Goal: Transaction & Acquisition: Purchase product/service

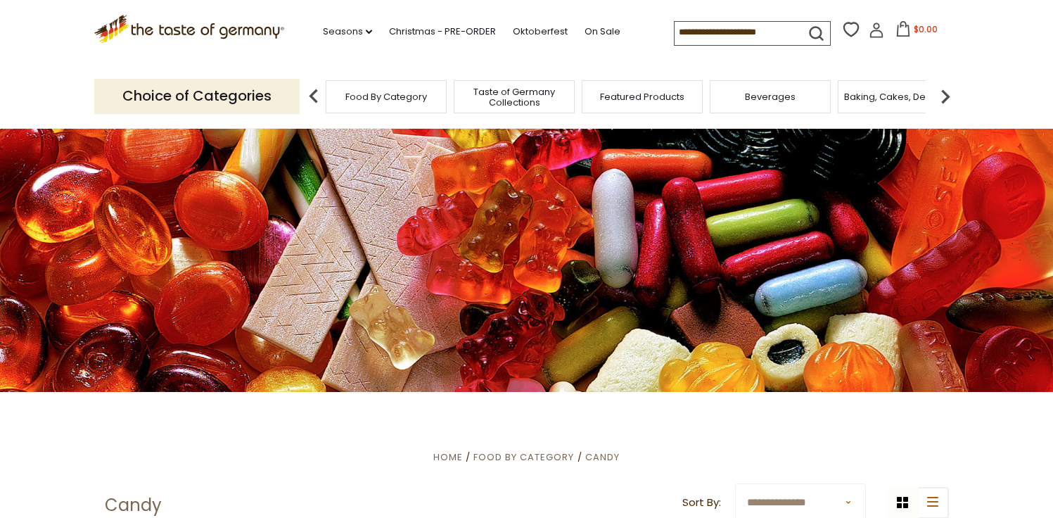
click at [708, 26] on input at bounding box center [734, 32] width 119 height 20
type input "******"
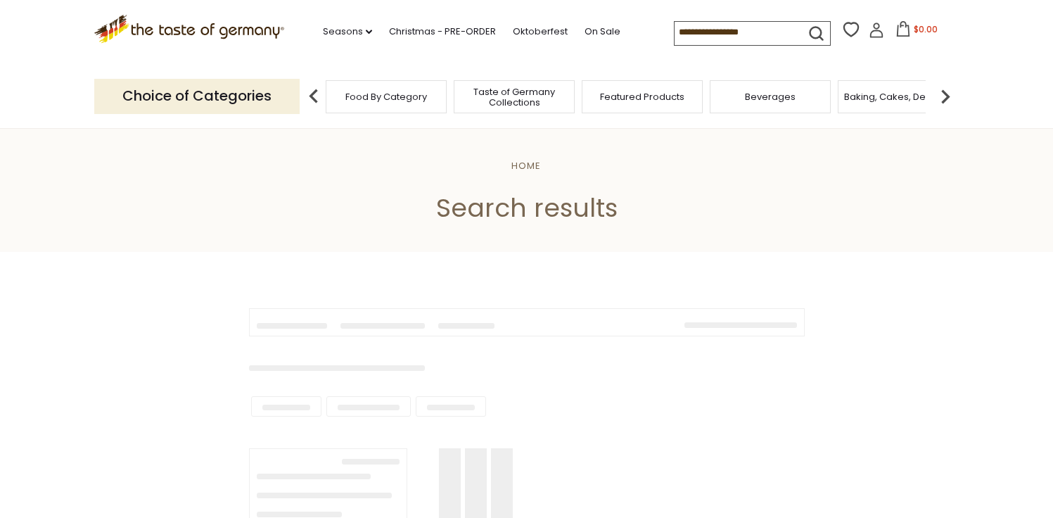
type input "******"
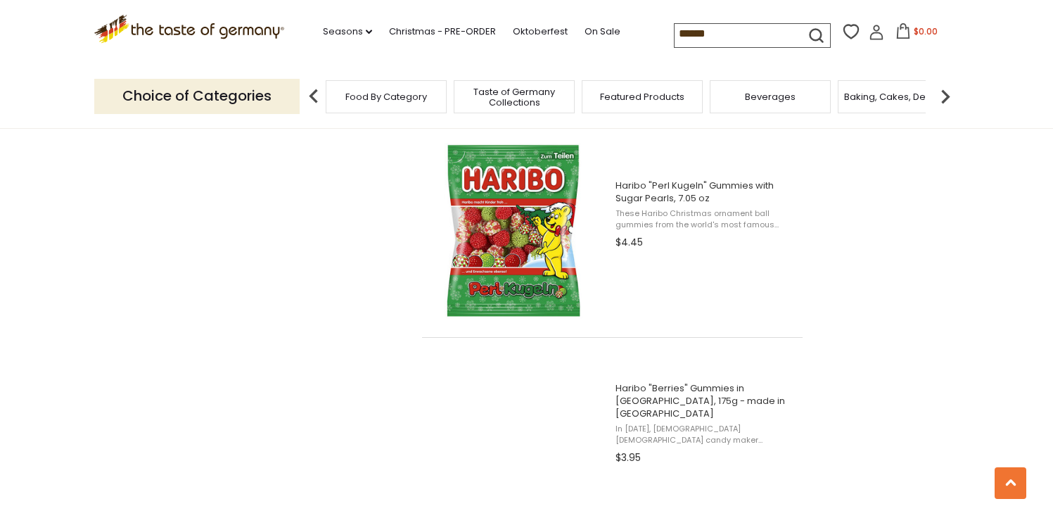
scroll to position [2135, 0]
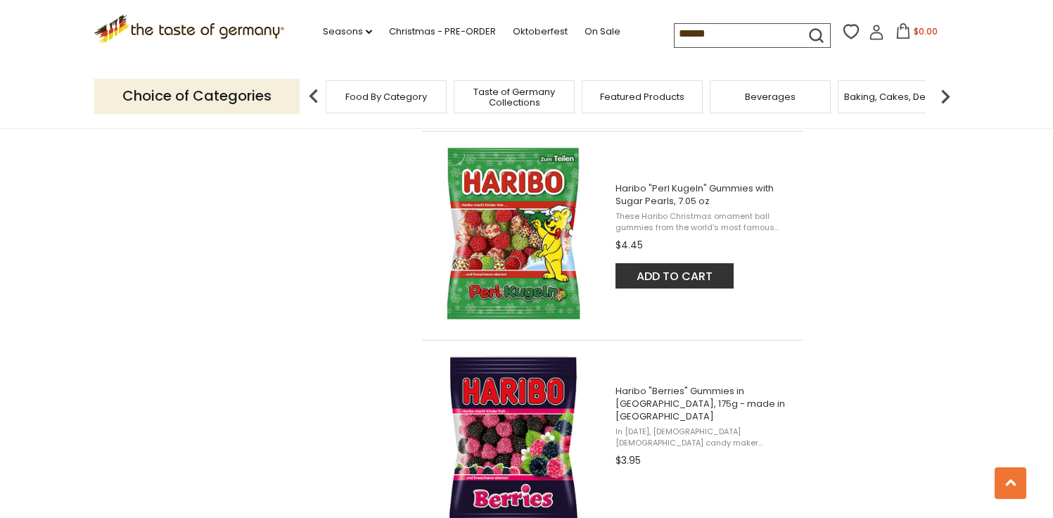
click at [686, 193] on span "Haribo "Perl Kugeln" Gummies with Sugar Pearls, 7.05 oz" at bounding box center [704, 194] width 179 height 25
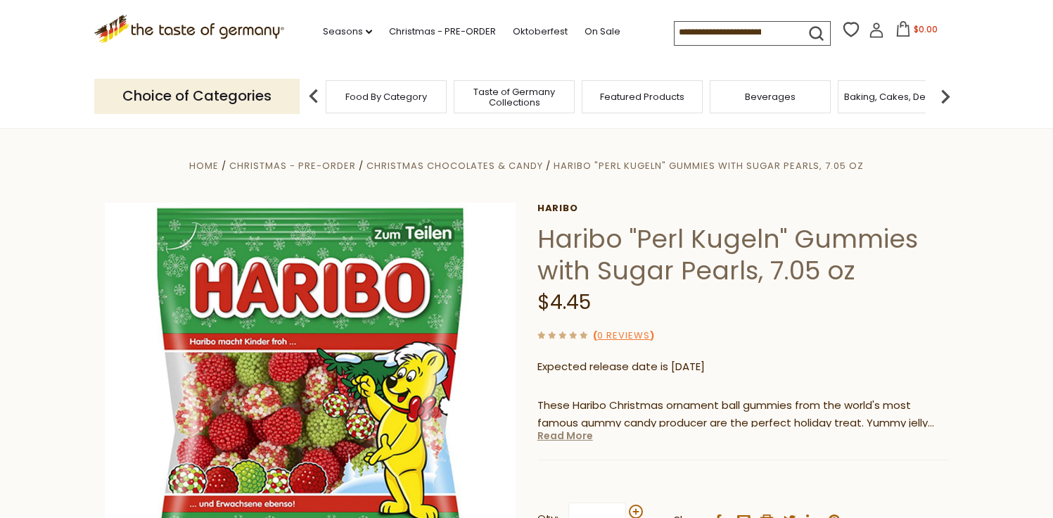
click at [568, 435] on link "Read More" at bounding box center [565, 435] width 56 height 14
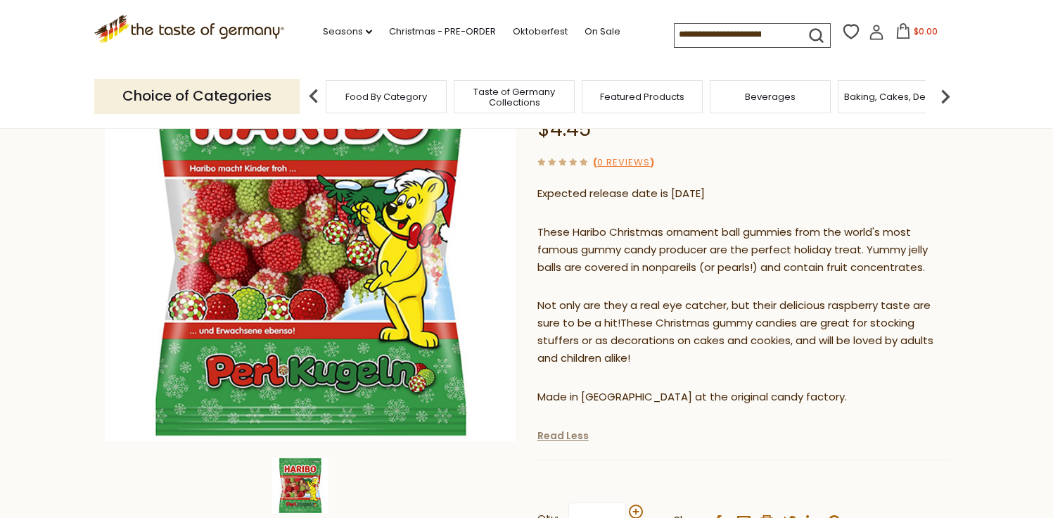
scroll to position [208, 0]
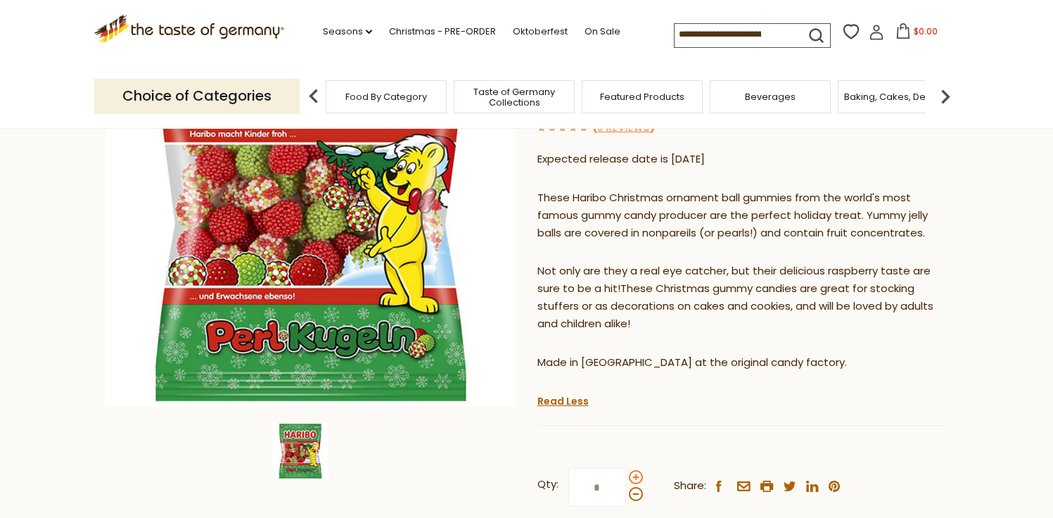
click at [637, 478] on span at bounding box center [636, 477] width 14 height 14
click at [626, 478] on input "*" at bounding box center [597, 487] width 58 height 39
click at [637, 478] on span at bounding box center [636, 477] width 14 height 14
click at [626, 478] on input "*" at bounding box center [597, 487] width 58 height 39
click at [637, 478] on span at bounding box center [636, 477] width 14 height 14
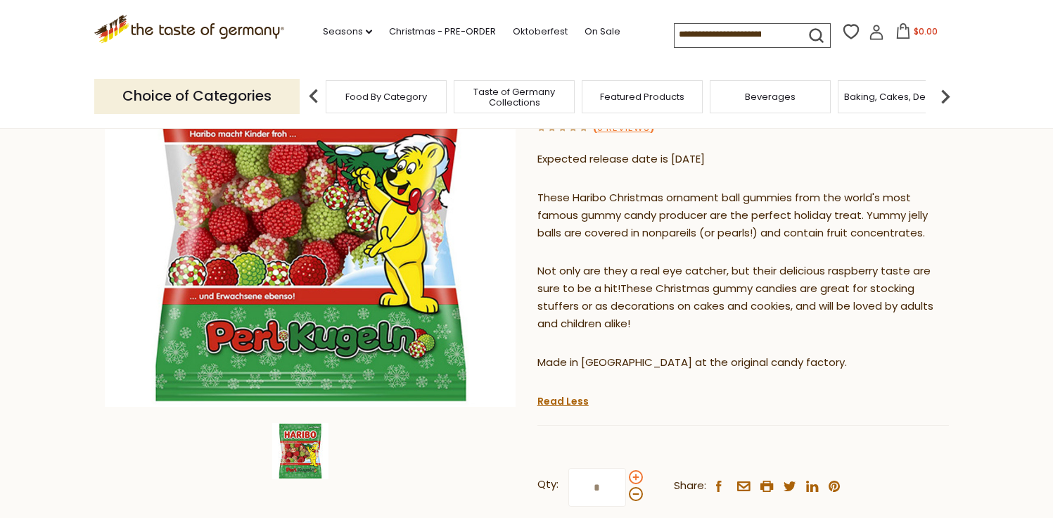
click at [626, 478] on input "*" at bounding box center [597, 487] width 58 height 39
click at [634, 487] on span at bounding box center [636, 494] width 14 height 14
click at [626, 487] on input "*" at bounding box center [597, 487] width 58 height 39
click at [634, 497] on span at bounding box center [636, 494] width 14 height 14
click at [626, 497] on input "*" at bounding box center [597, 487] width 58 height 39
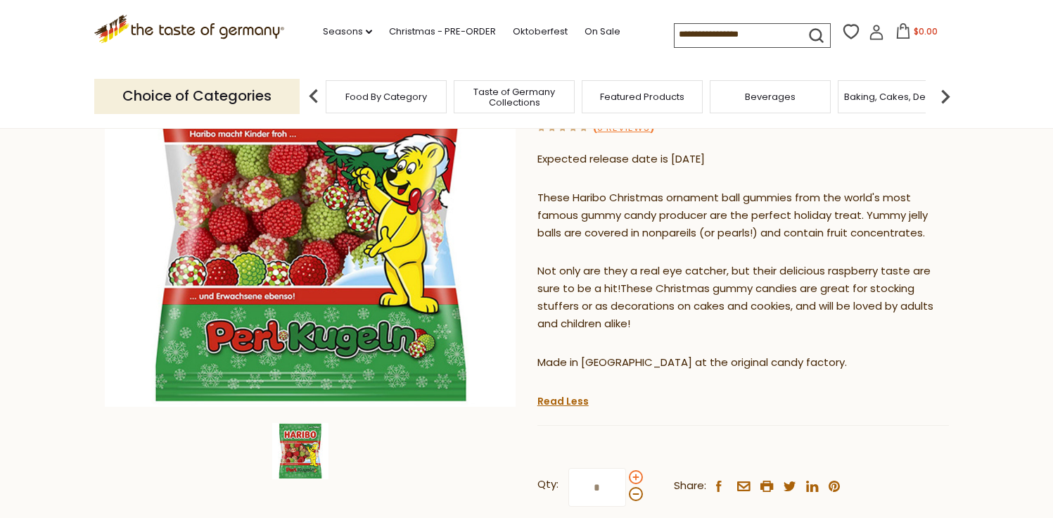
click at [632, 478] on span at bounding box center [636, 477] width 14 height 14
click at [626, 478] on input "*" at bounding box center [597, 487] width 58 height 39
click at [632, 499] on span at bounding box center [636, 494] width 14 height 14
click at [626, 499] on input "*" at bounding box center [597, 487] width 58 height 39
type input "*"
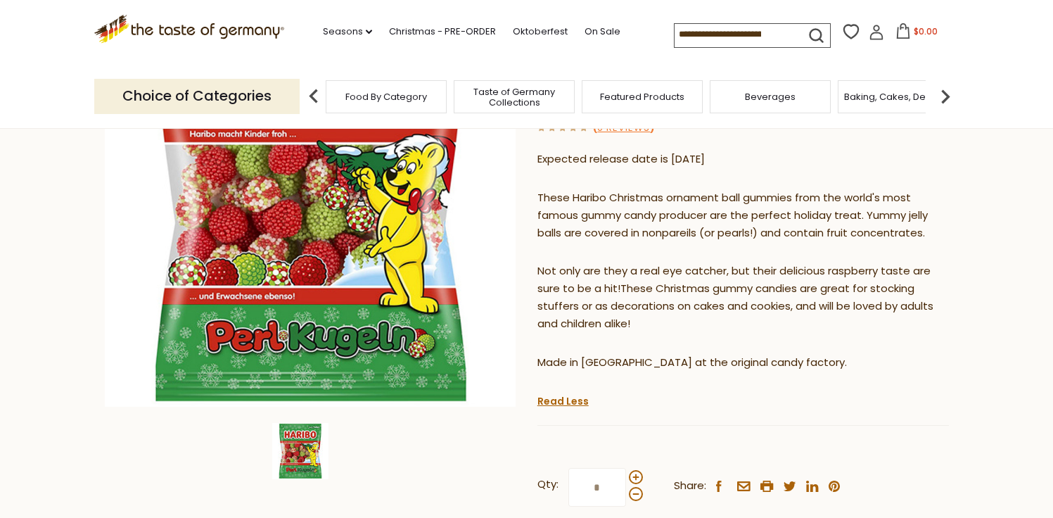
click at [606, 487] on input "*" at bounding box center [597, 487] width 58 height 39
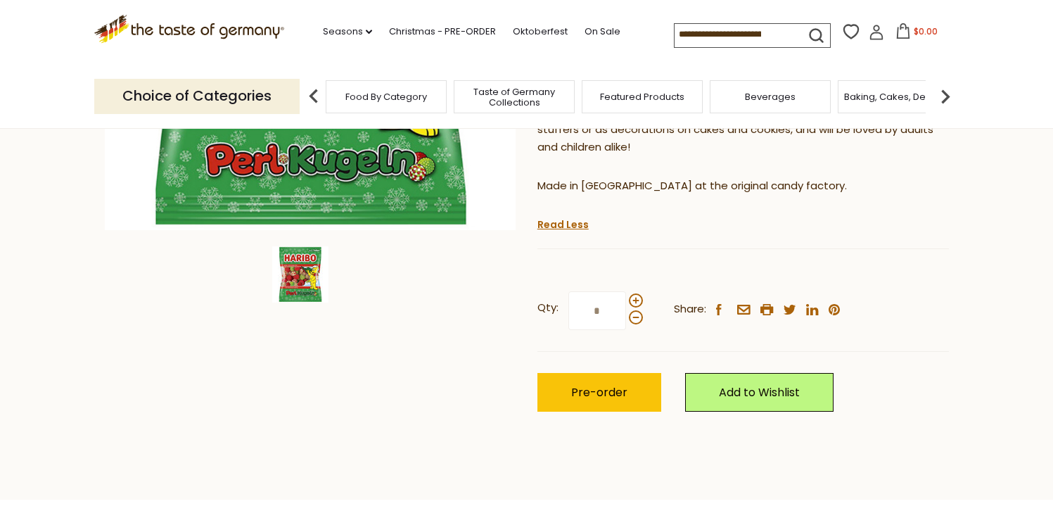
scroll to position [416, 0]
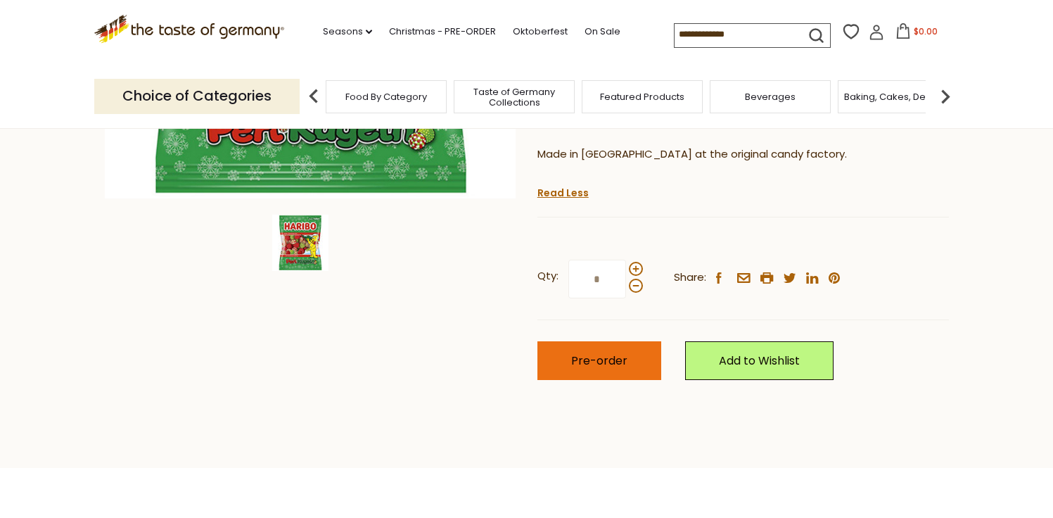
type input "*"
click at [618, 360] on span "Pre-order" at bounding box center [599, 360] width 56 height 16
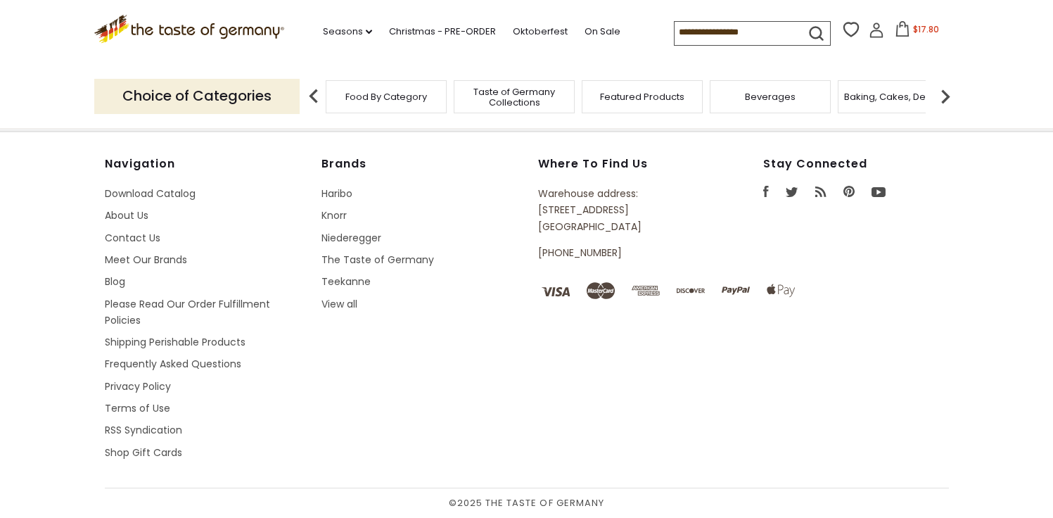
type input "******"
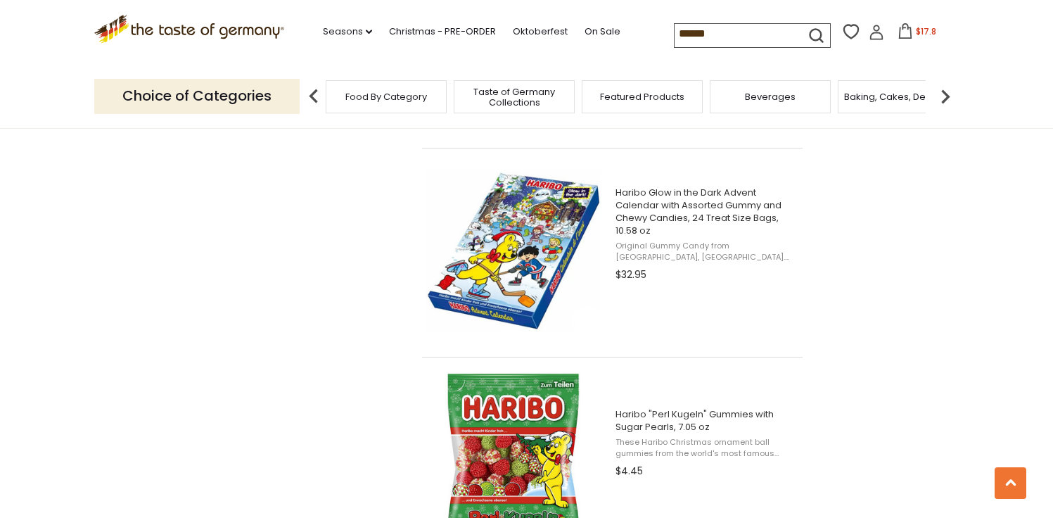
scroll to position [1904, 0]
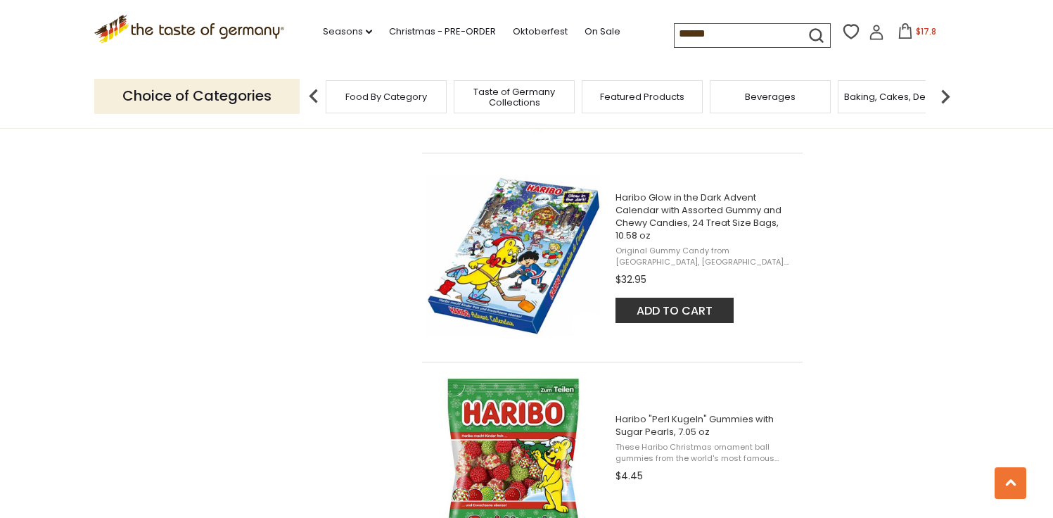
click at [682, 312] on button "Add to cart" at bounding box center [674, 310] width 118 height 25
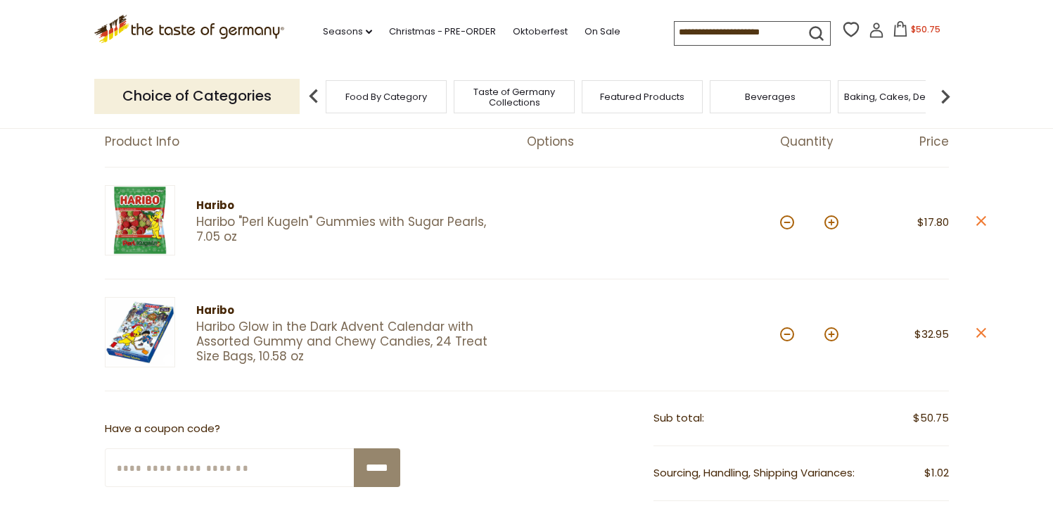
scroll to position [140, 0]
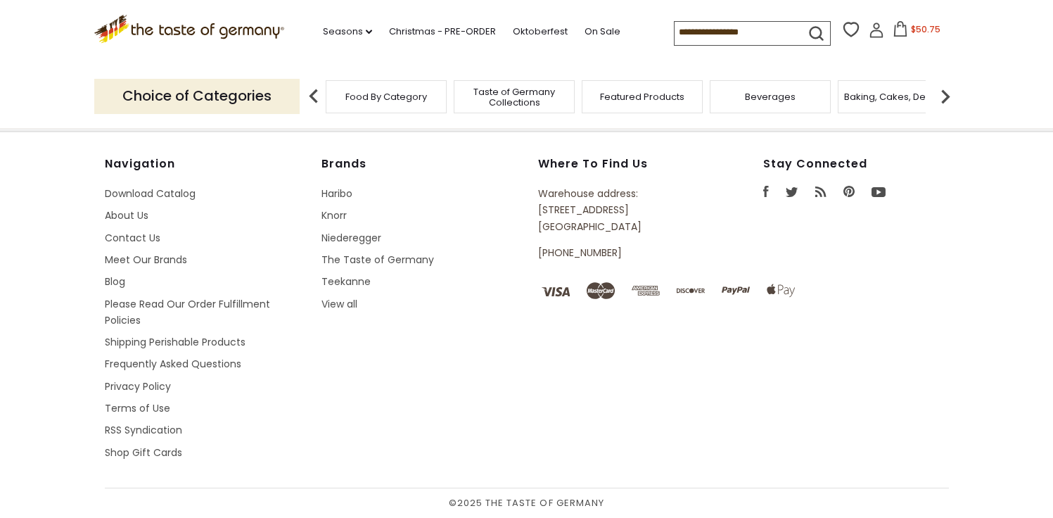
type input "******"
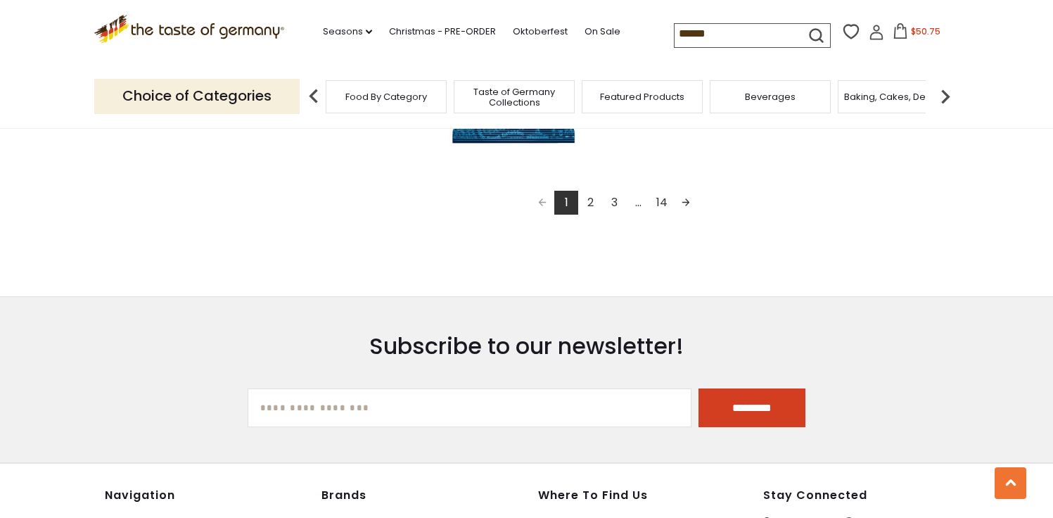
scroll to position [3409, 0]
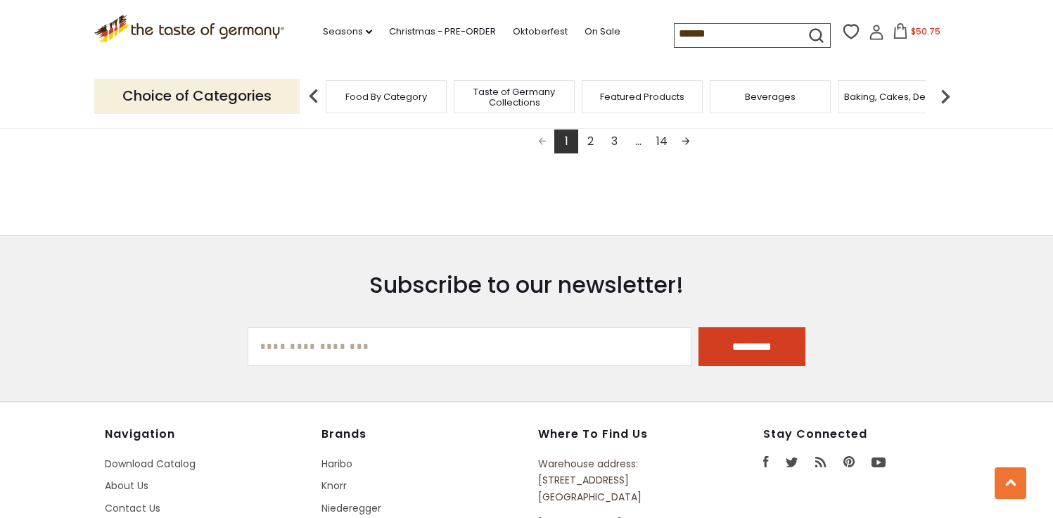
click at [592, 145] on link "2" at bounding box center [590, 141] width 24 height 24
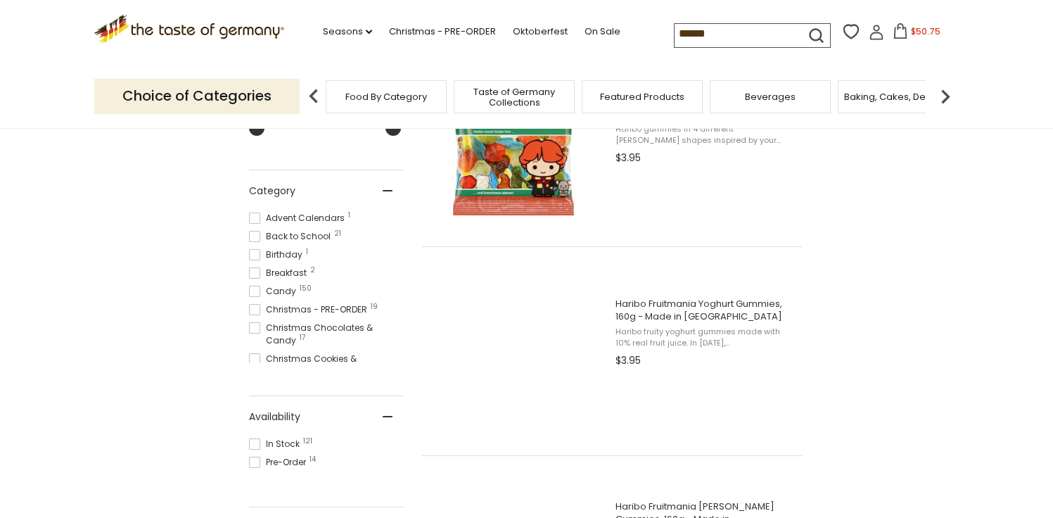
scroll to position [380, 0]
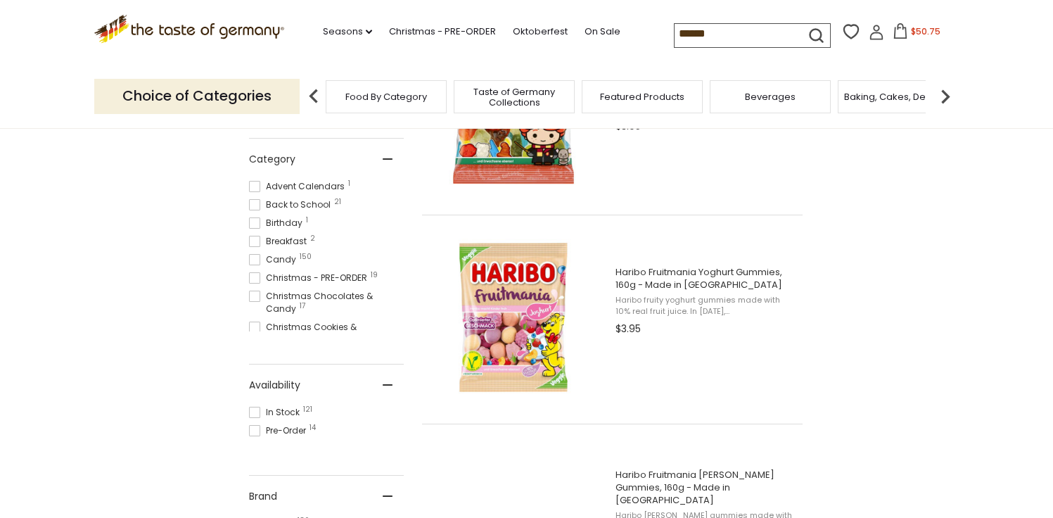
click at [255, 410] on span at bounding box center [254, 412] width 11 height 11
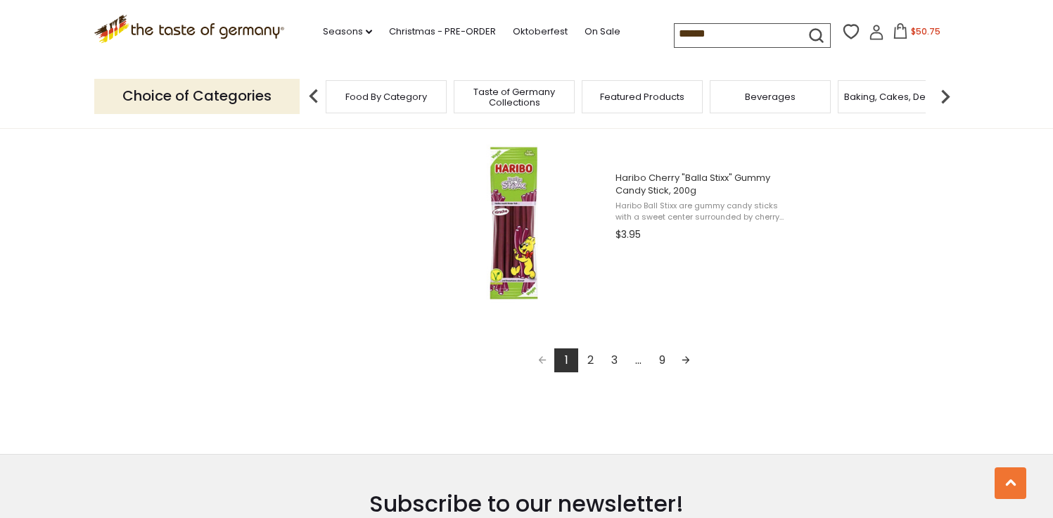
scroll to position [3204, 0]
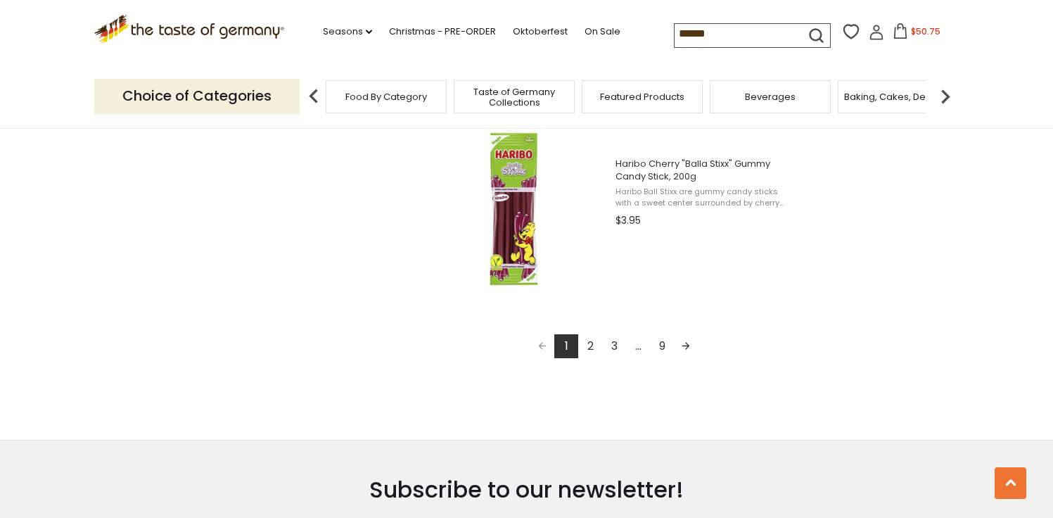
click at [587, 349] on link "2" at bounding box center [590, 346] width 24 height 24
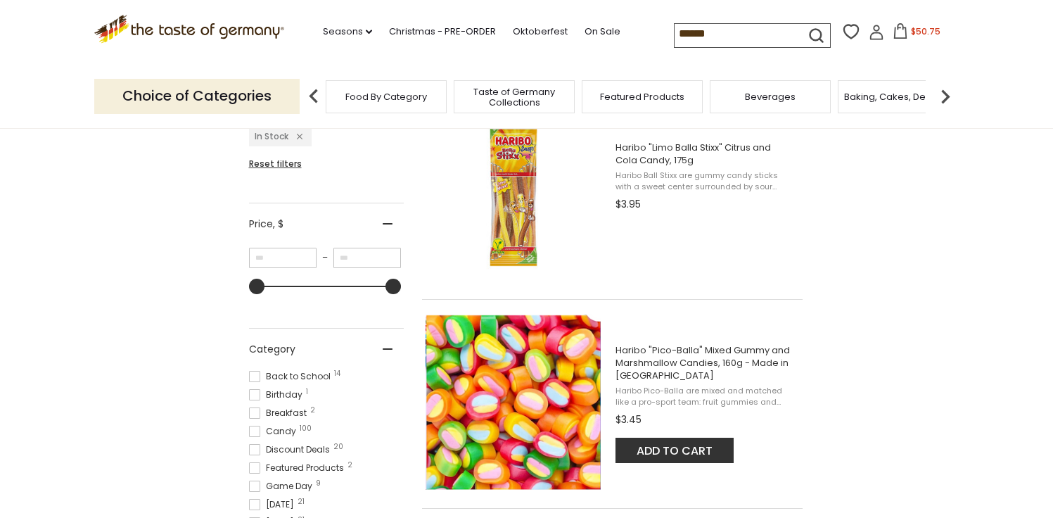
scroll to position [304, 0]
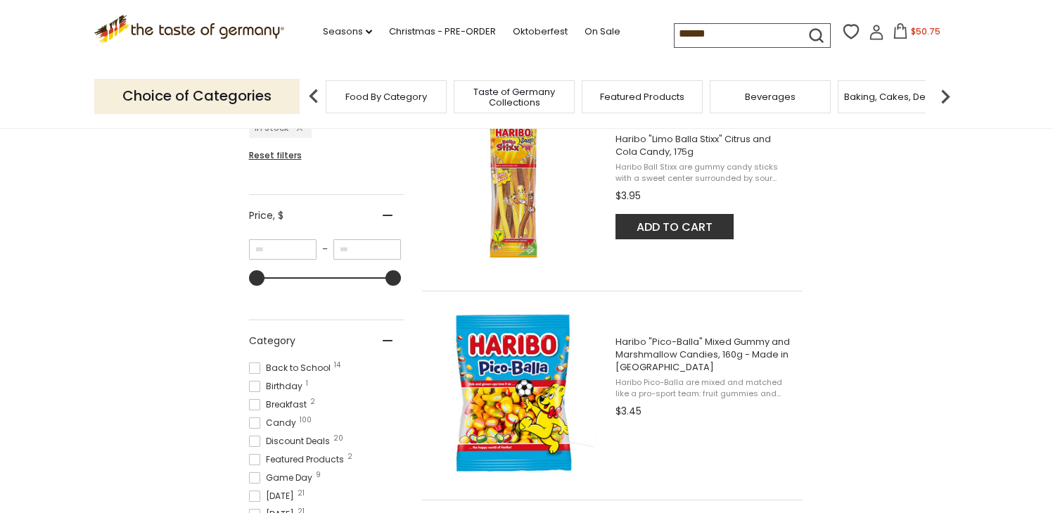
click at [663, 227] on button "Add to cart" at bounding box center [674, 226] width 118 height 25
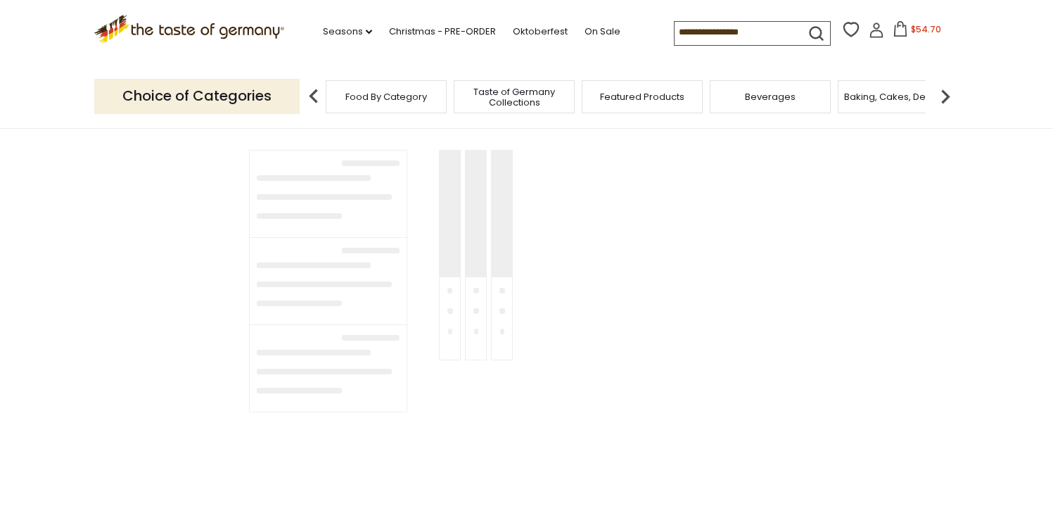
type input "******"
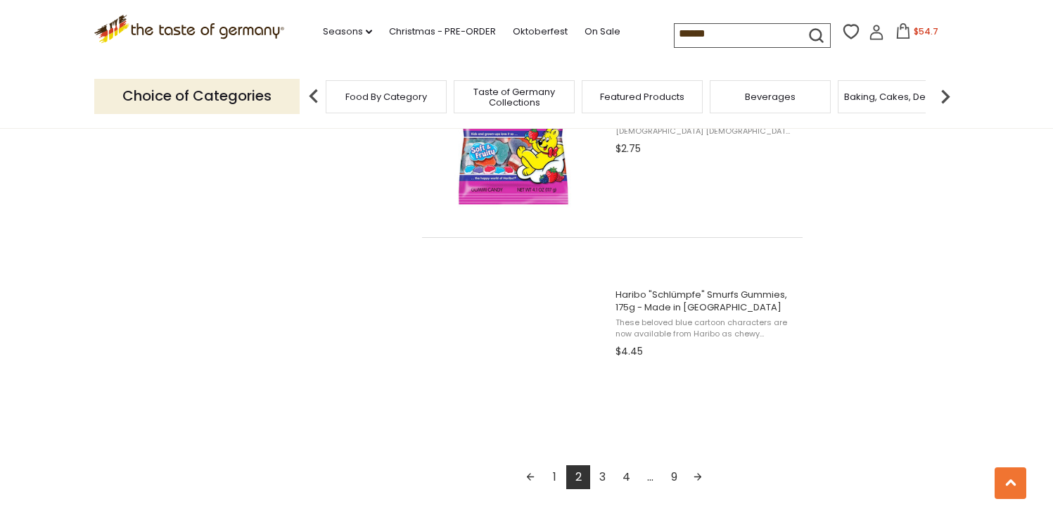
scroll to position [3235, 0]
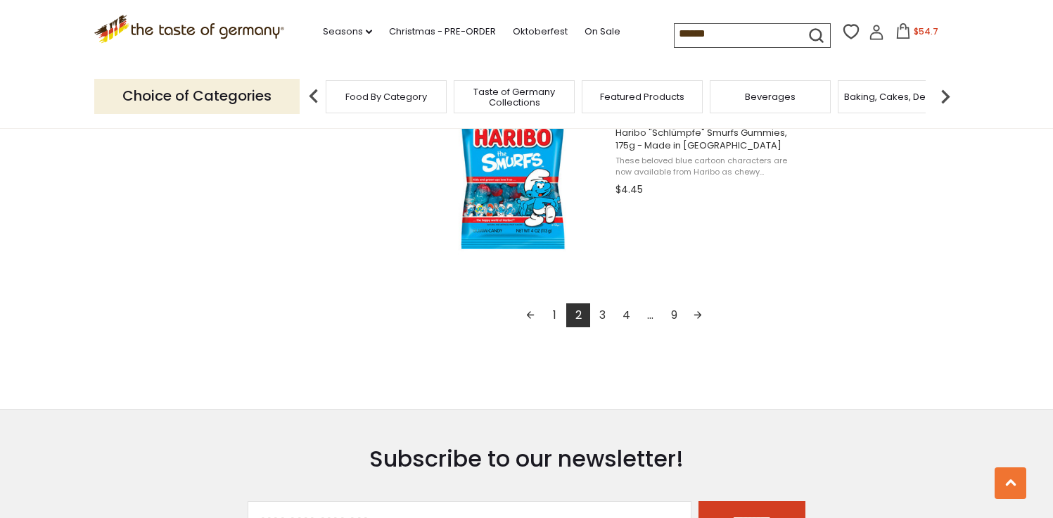
click at [603, 325] on link "3" at bounding box center [602, 315] width 24 height 24
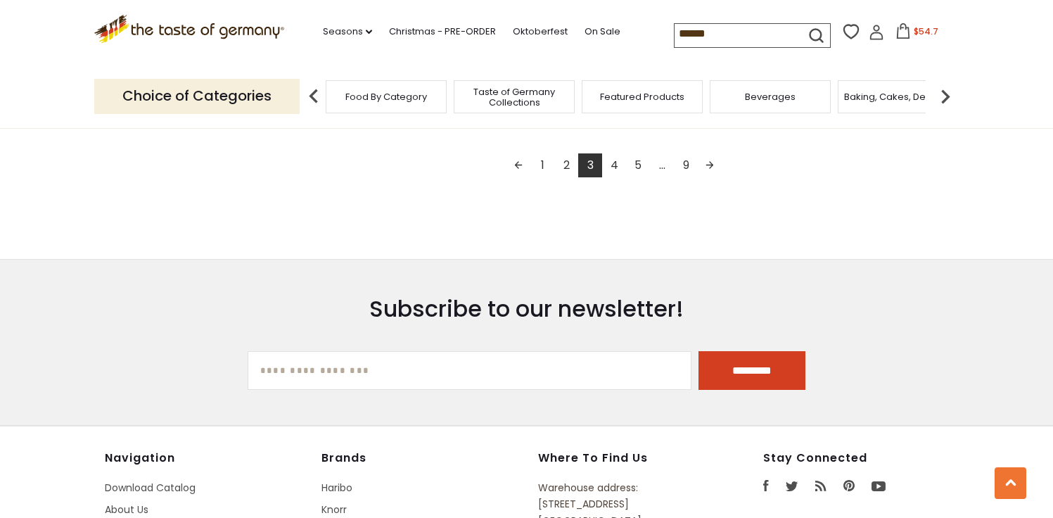
scroll to position [3387, 0]
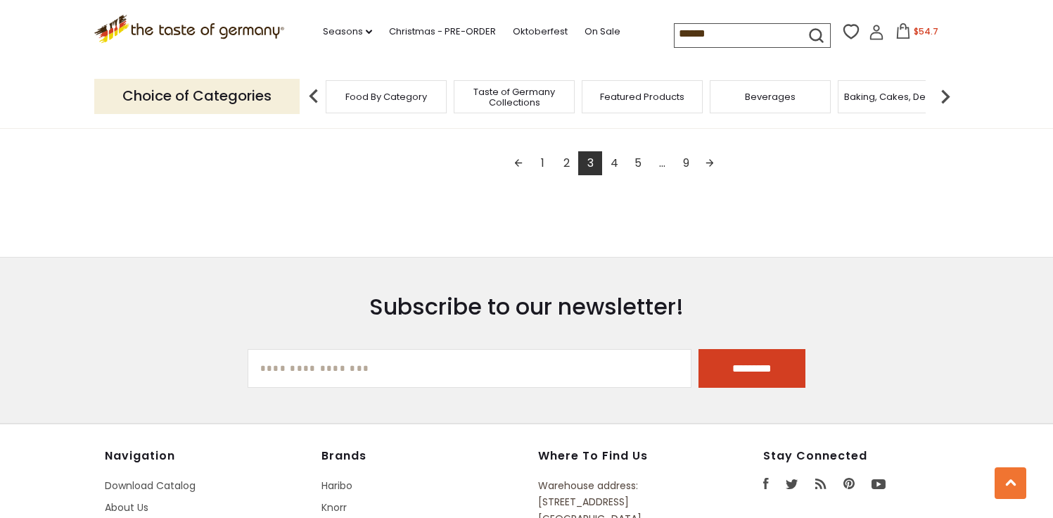
click at [610, 175] on link "4" at bounding box center [614, 163] width 24 height 24
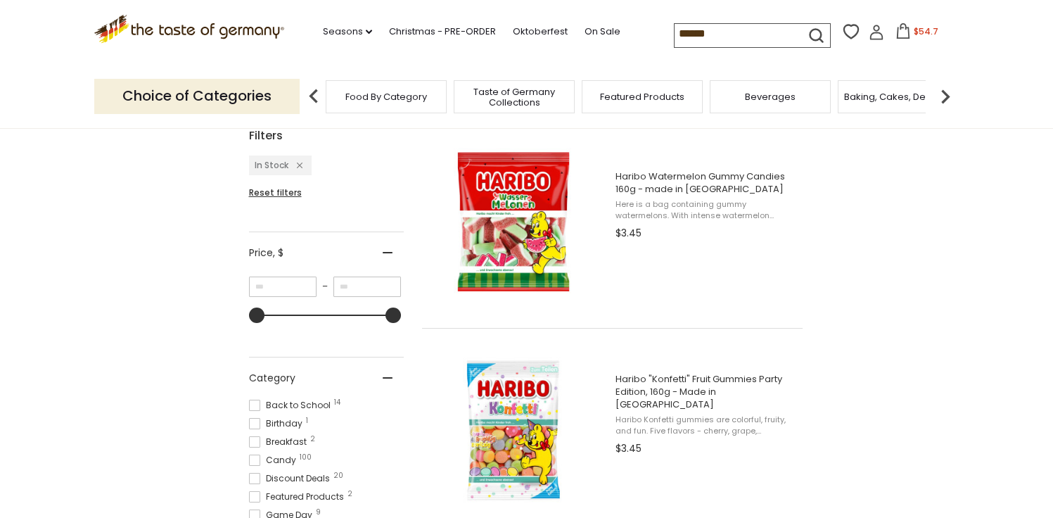
scroll to position [289, 0]
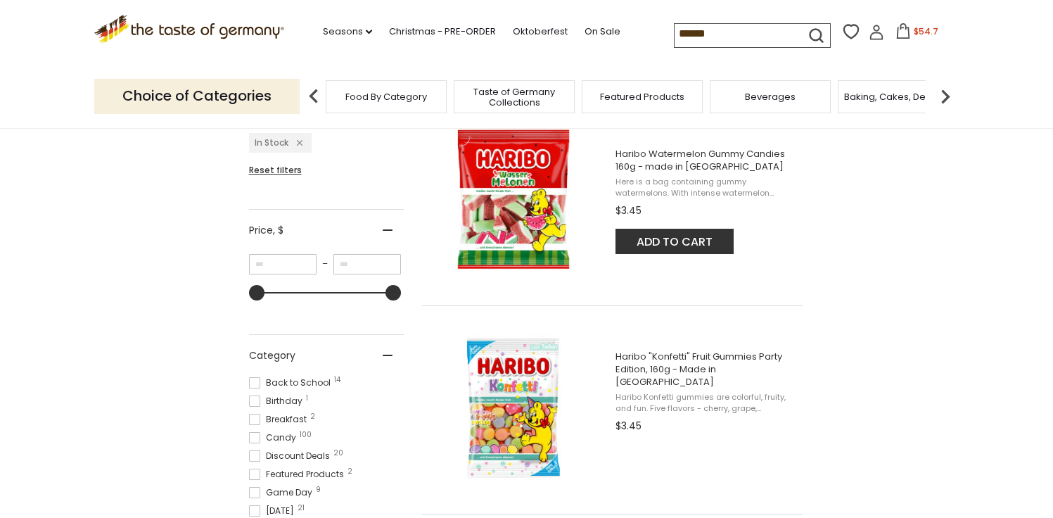
click at [660, 245] on button "Add to cart" at bounding box center [674, 241] width 118 height 25
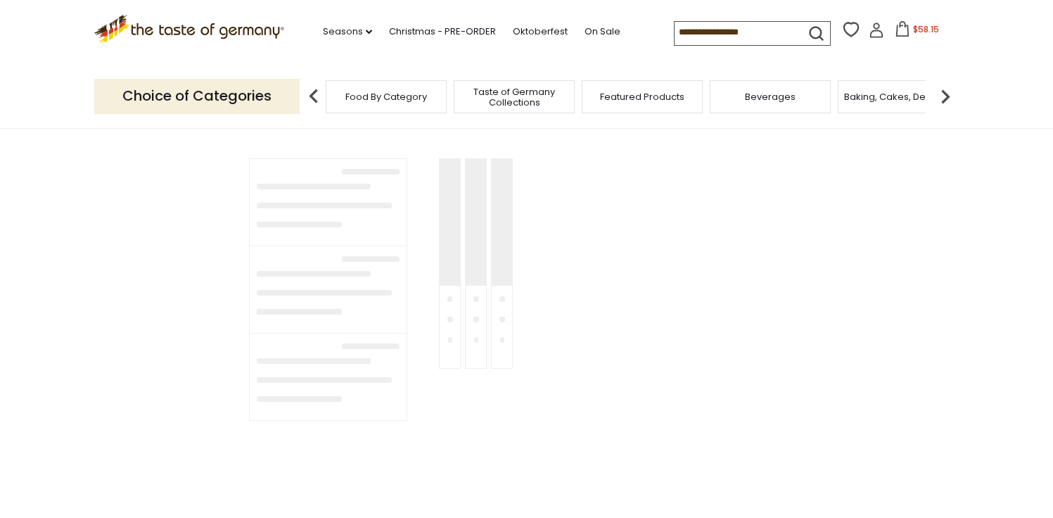
type input "******"
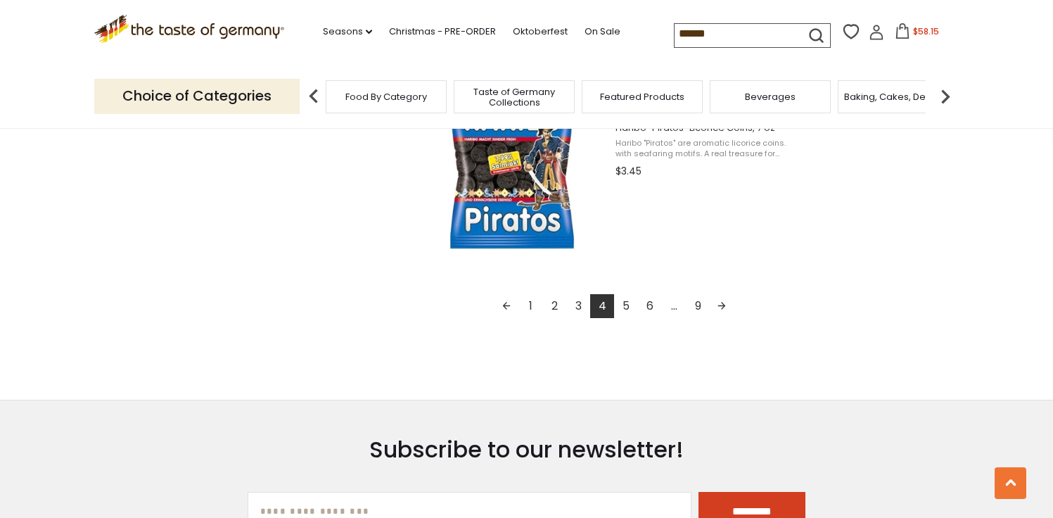
scroll to position [3161, 0]
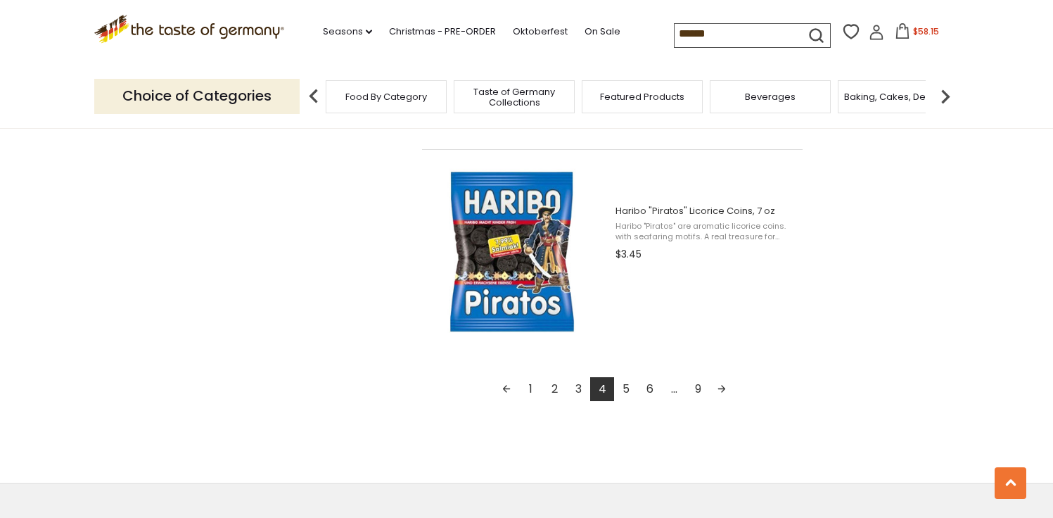
click at [624, 393] on link "5" at bounding box center [626, 389] width 24 height 24
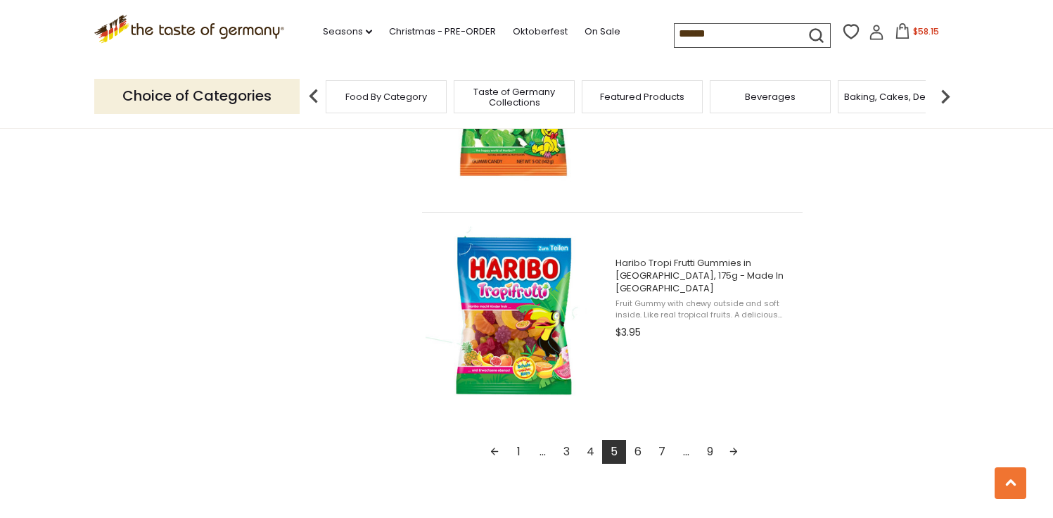
scroll to position [3144, 0]
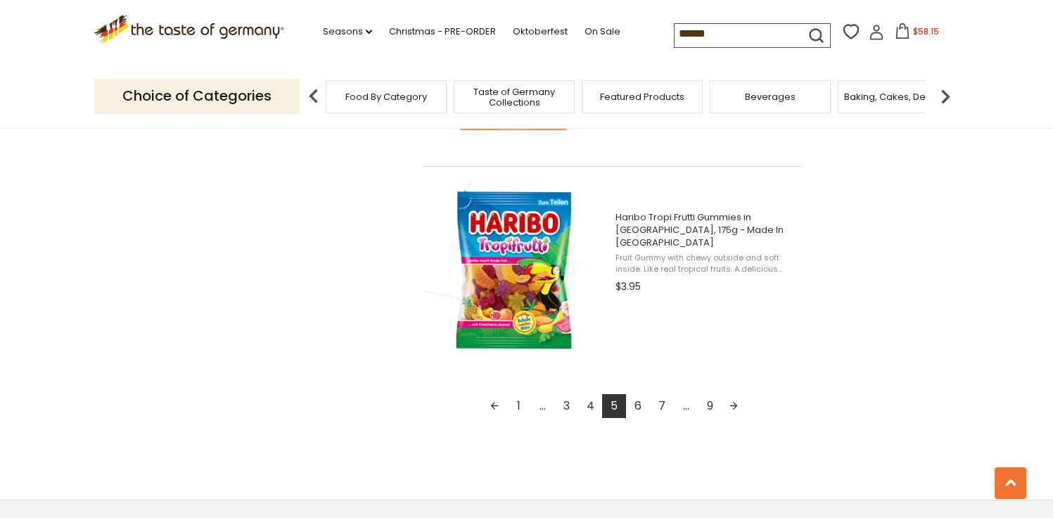
click at [639, 414] on link "6" at bounding box center [638, 406] width 24 height 24
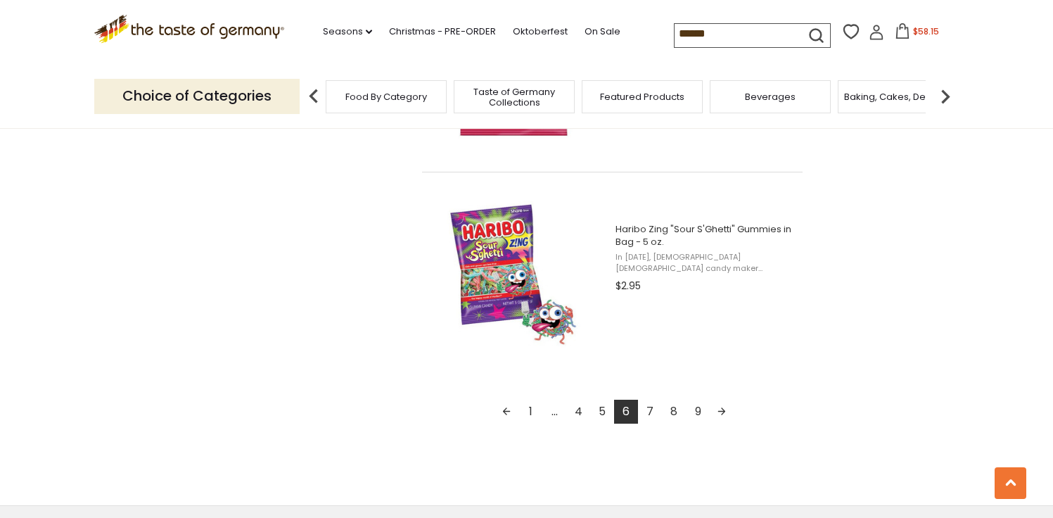
scroll to position [3195, 0]
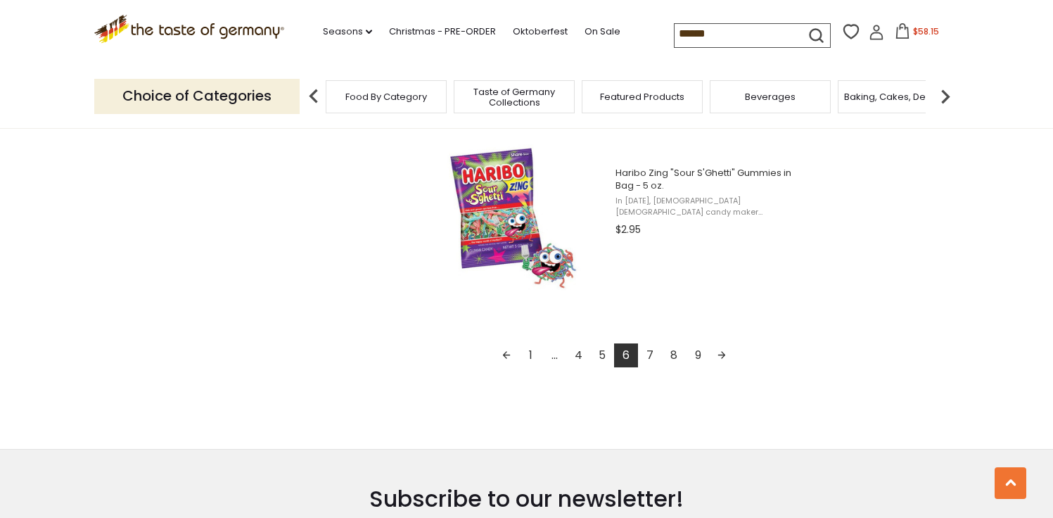
click at [648, 357] on link "7" at bounding box center [650, 355] width 24 height 24
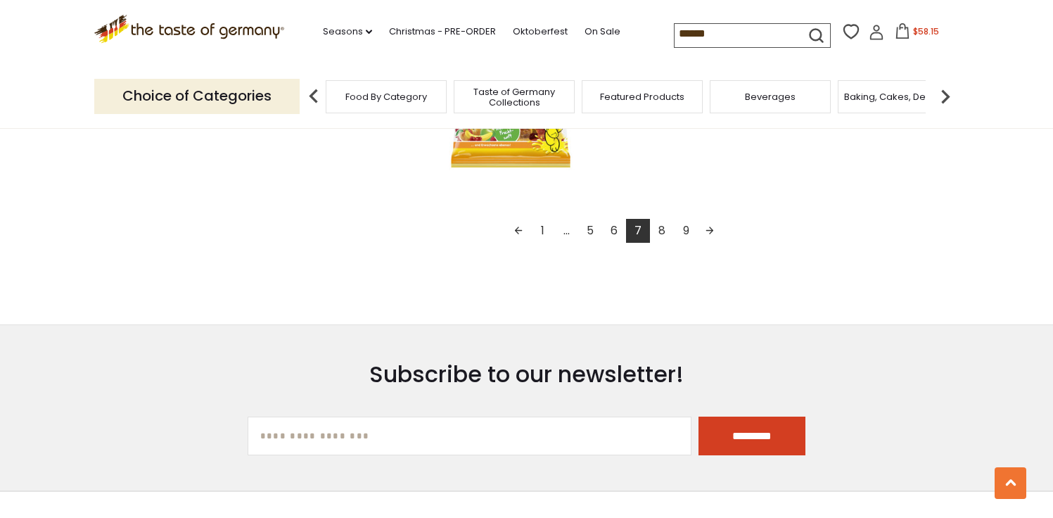
scroll to position [3277, 0]
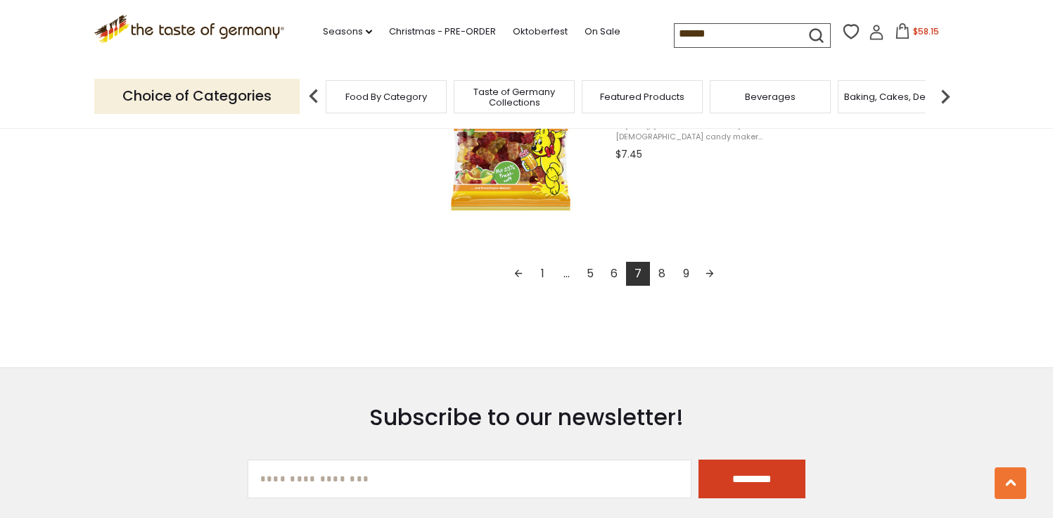
click at [658, 279] on link "8" at bounding box center [662, 274] width 24 height 24
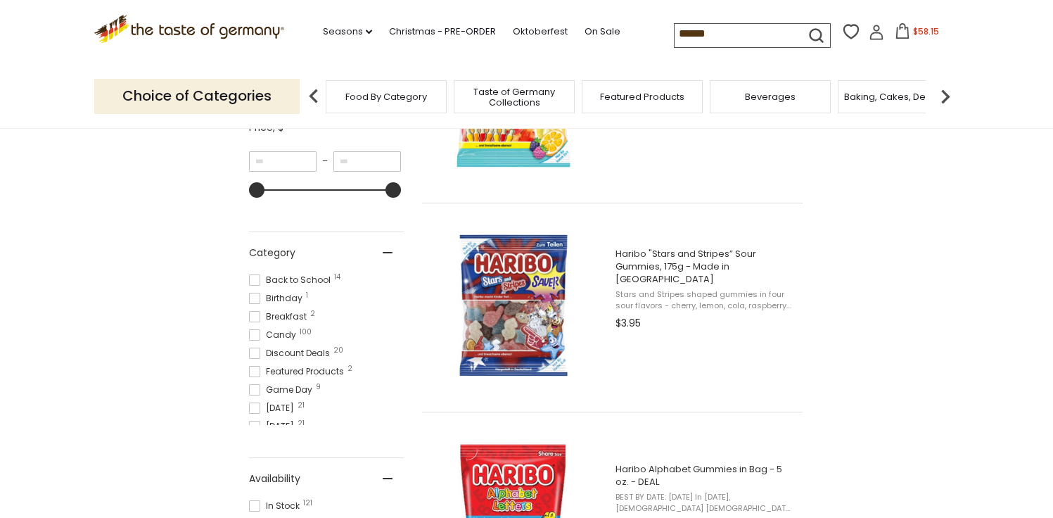
scroll to position [429, 0]
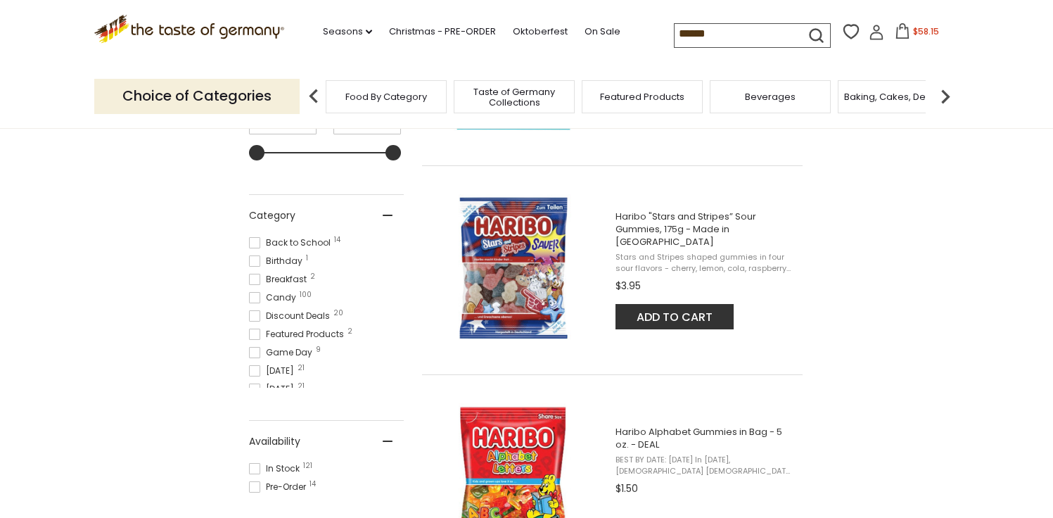
click at [637, 240] on span "Haribo "Stars and Stripes” Sour Gummies, 175g - Made in [GEOGRAPHIC_DATA]" at bounding box center [704, 229] width 179 height 38
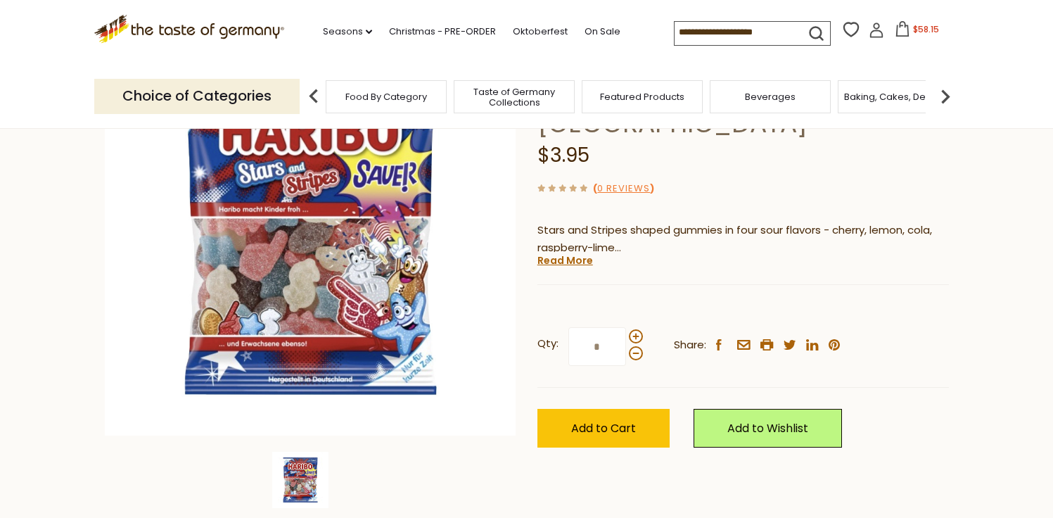
scroll to position [225, 0]
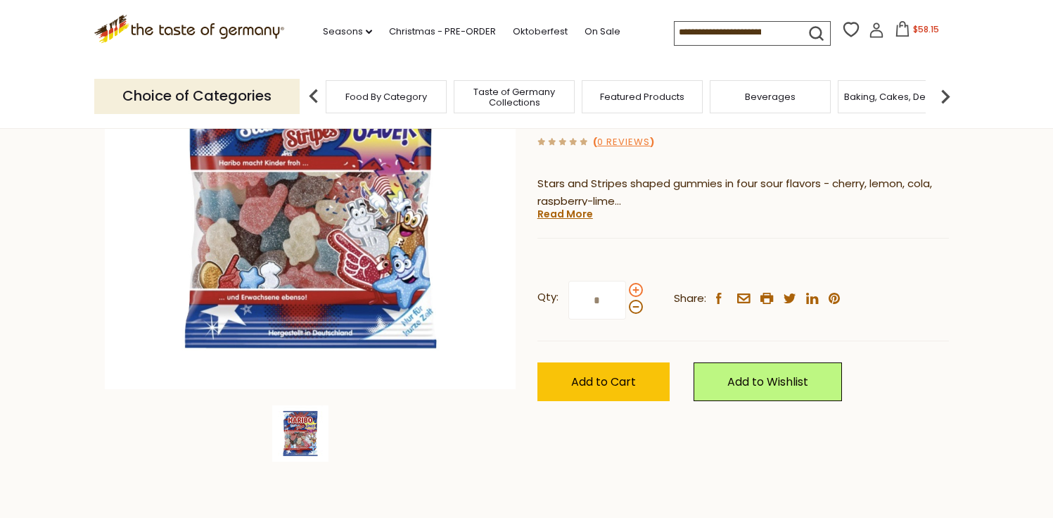
click at [635, 291] on span at bounding box center [636, 290] width 14 height 14
click at [626, 291] on input "*" at bounding box center [597, 300] width 58 height 39
click at [635, 291] on span at bounding box center [636, 290] width 14 height 14
click at [626, 291] on input "*" at bounding box center [597, 300] width 58 height 39
type input "*"
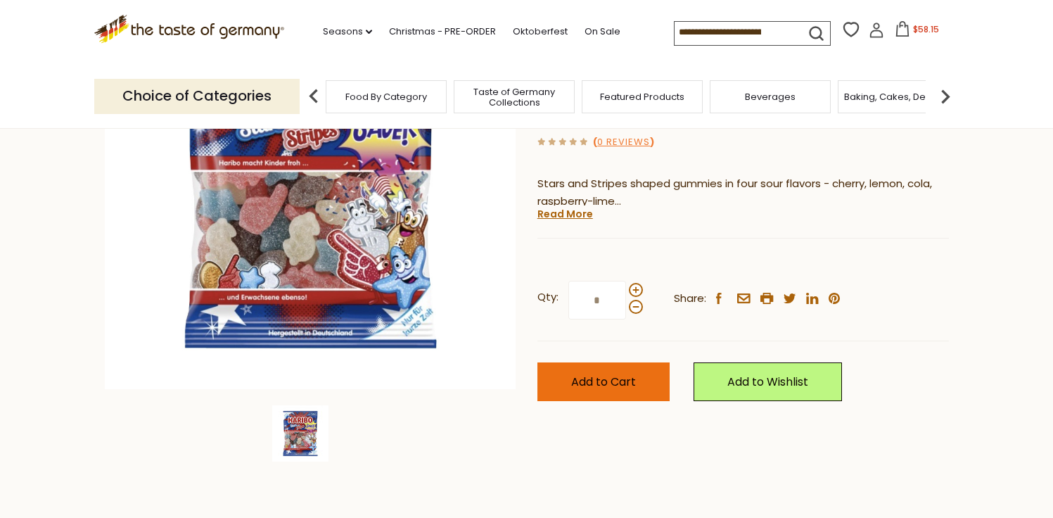
type input "*"
click at [587, 380] on span "Add to Cart" at bounding box center [603, 382] width 65 height 16
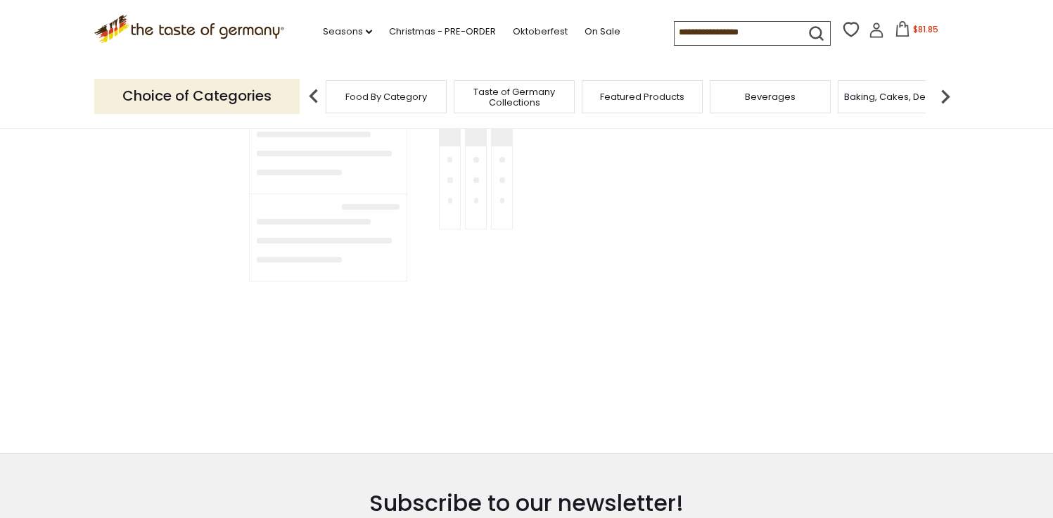
type input "******"
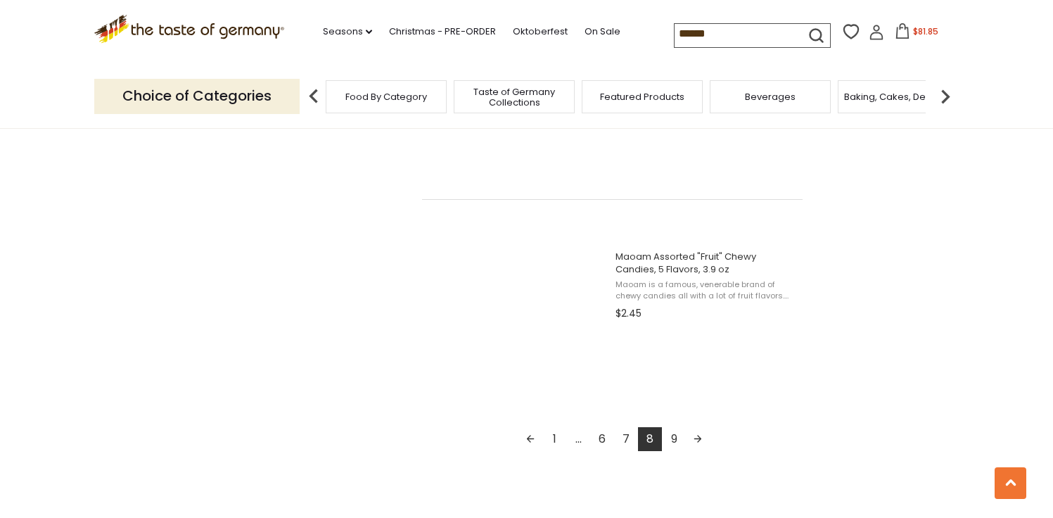
scroll to position [3383, 0]
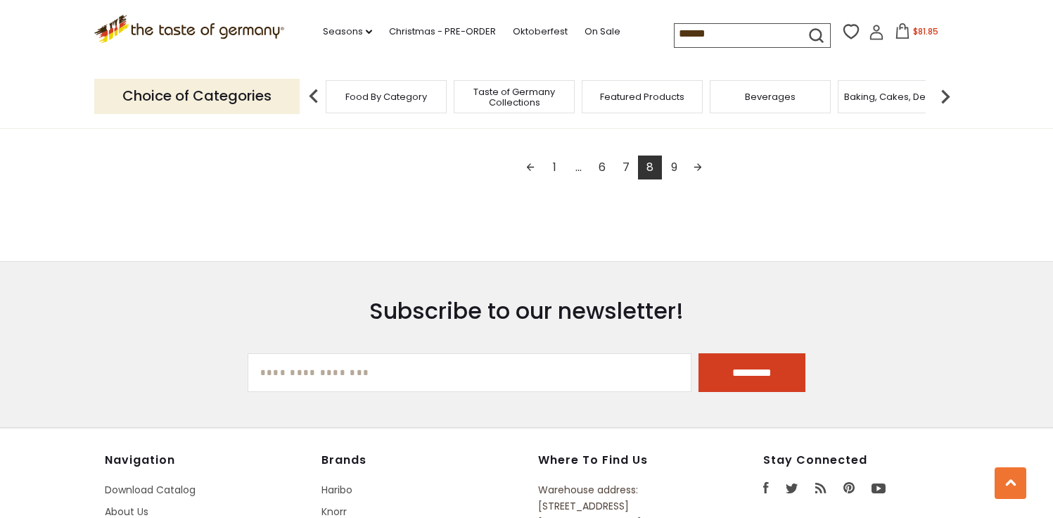
click at [670, 177] on link "9" at bounding box center [674, 167] width 24 height 24
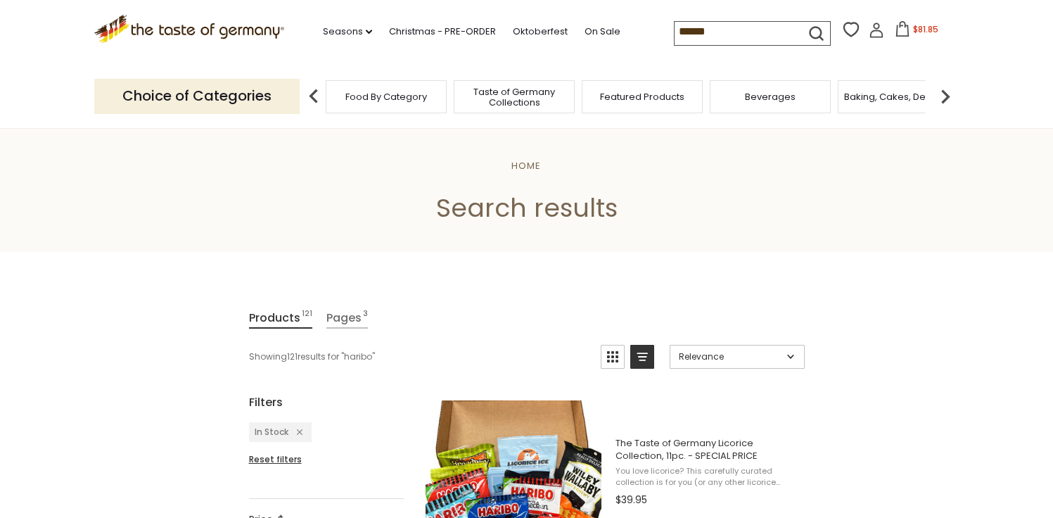
click at [928, 26] on span "$81.85" at bounding box center [925, 29] width 25 height 12
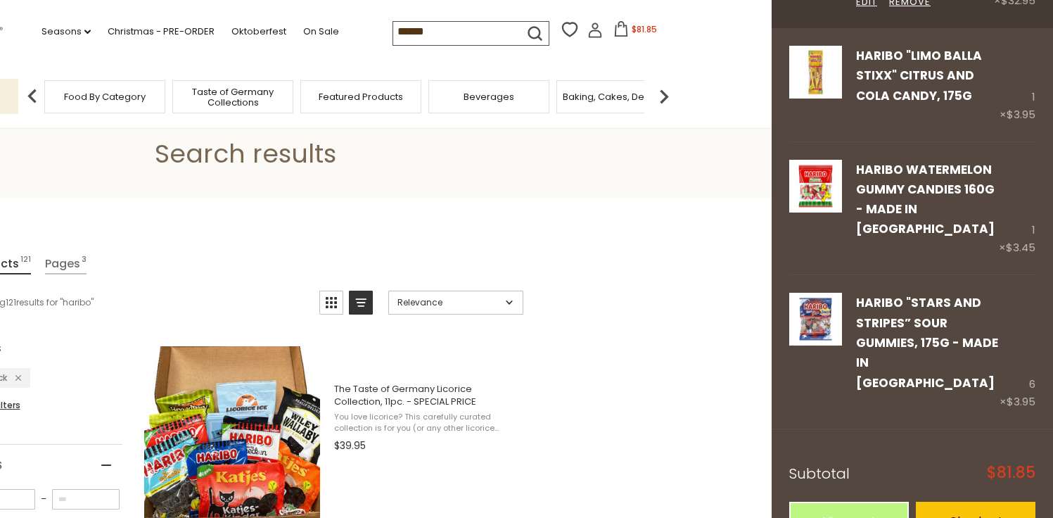
scroll to position [56, 0]
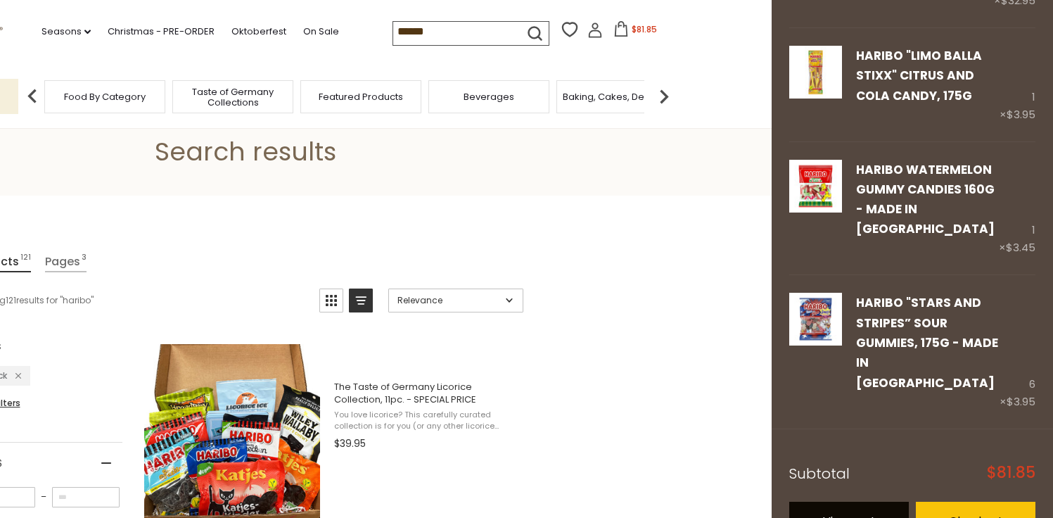
click at [829, 502] on link "View cart" at bounding box center [849, 521] width 120 height 39
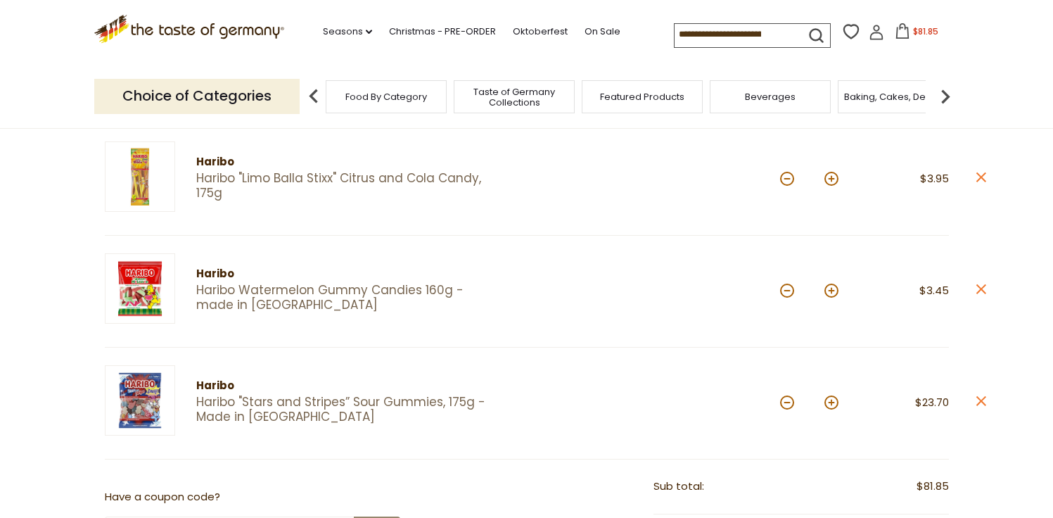
scroll to position [407, 0]
click at [831, 177] on button at bounding box center [831, 177] width 14 height 14
type input "*"
click at [831, 287] on button at bounding box center [831, 289] width 14 height 14
type input "*"
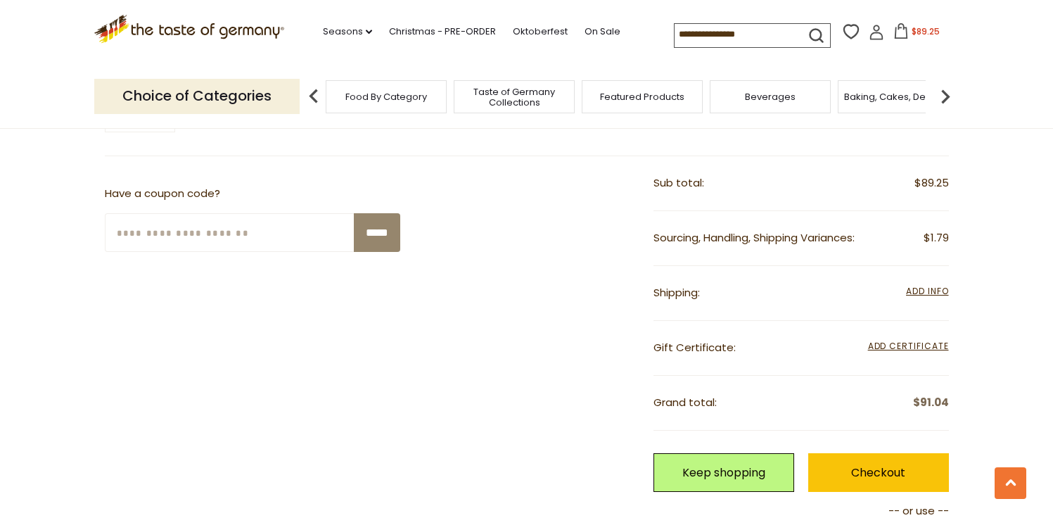
scroll to position [710, 0]
